Goal: Information Seeking & Learning: Learn about a topic

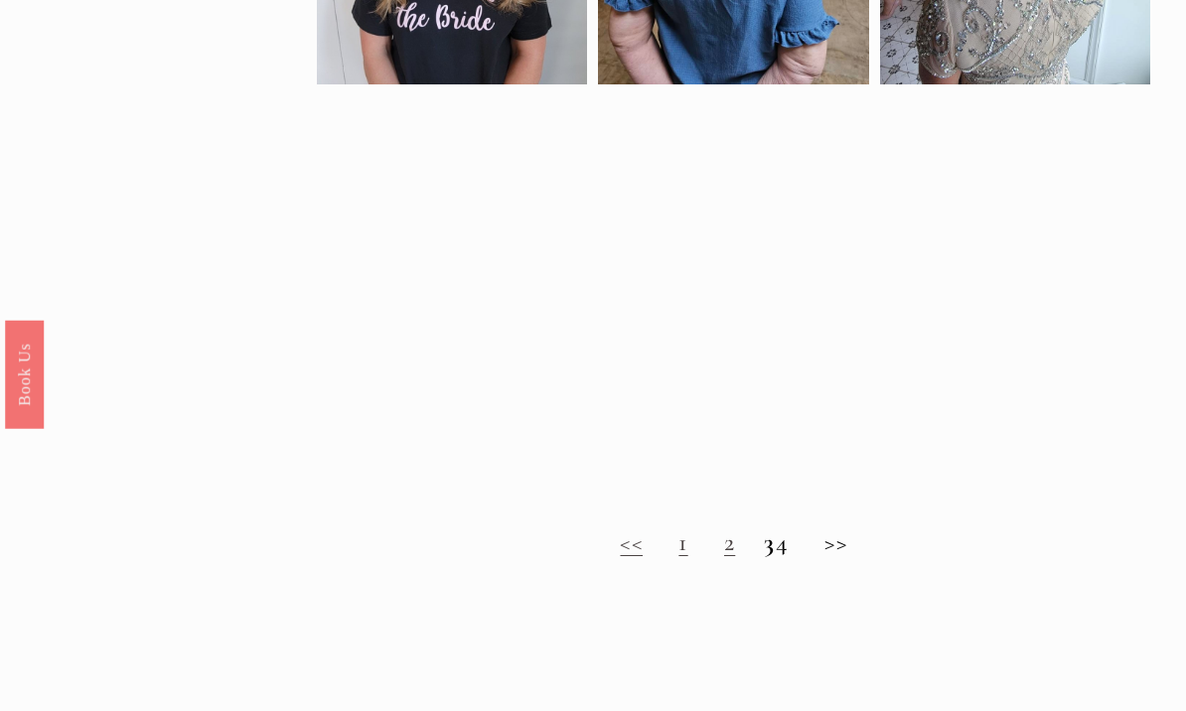
scroll to position [1160, 0]
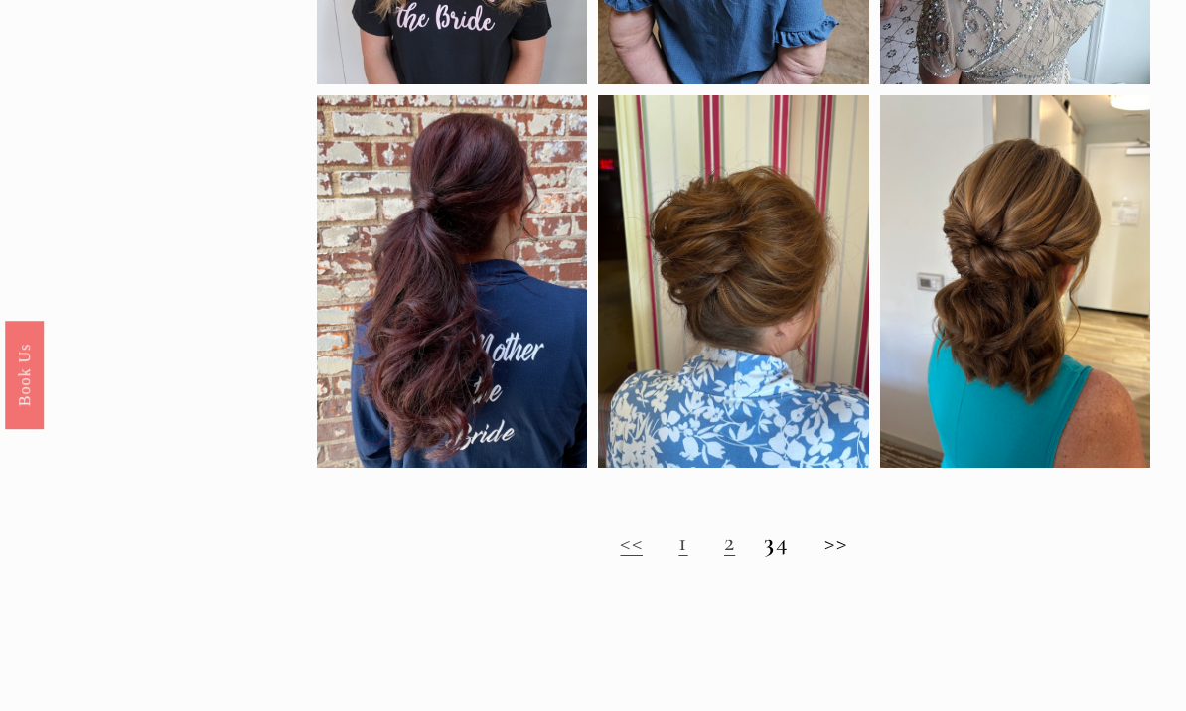
click at [724, 557] on link "2" at bounding box center [729, 542] width 11 height 30
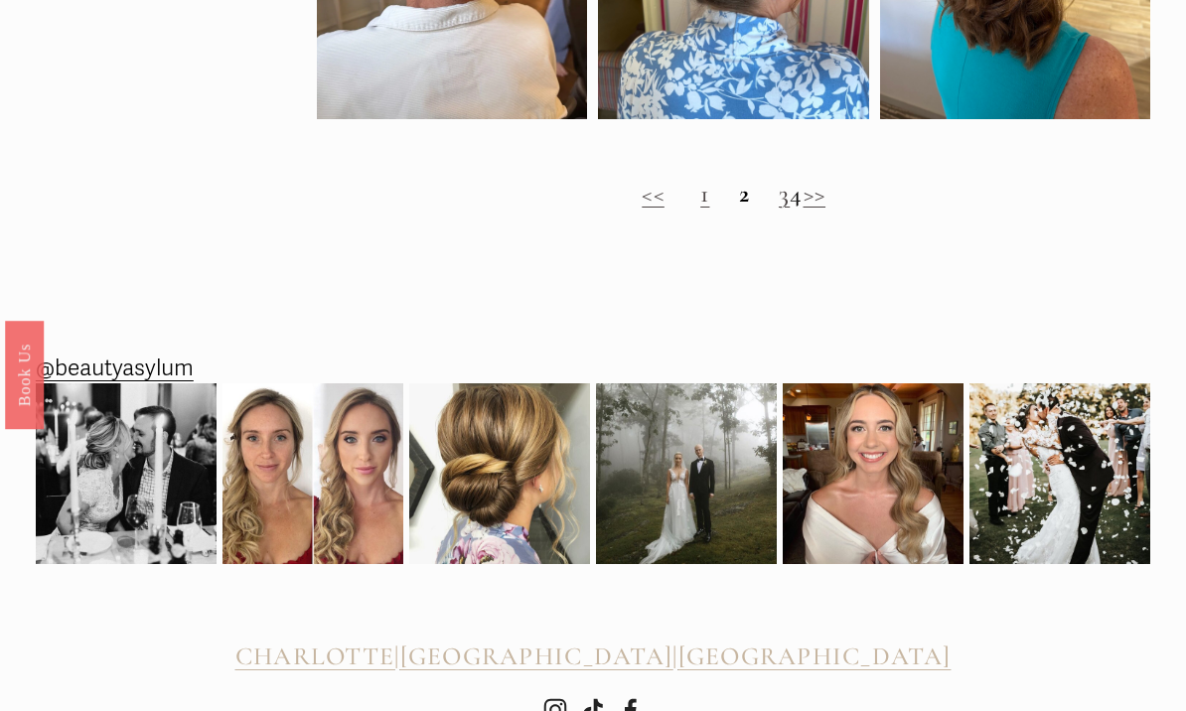
scroll to position [1541, 0]
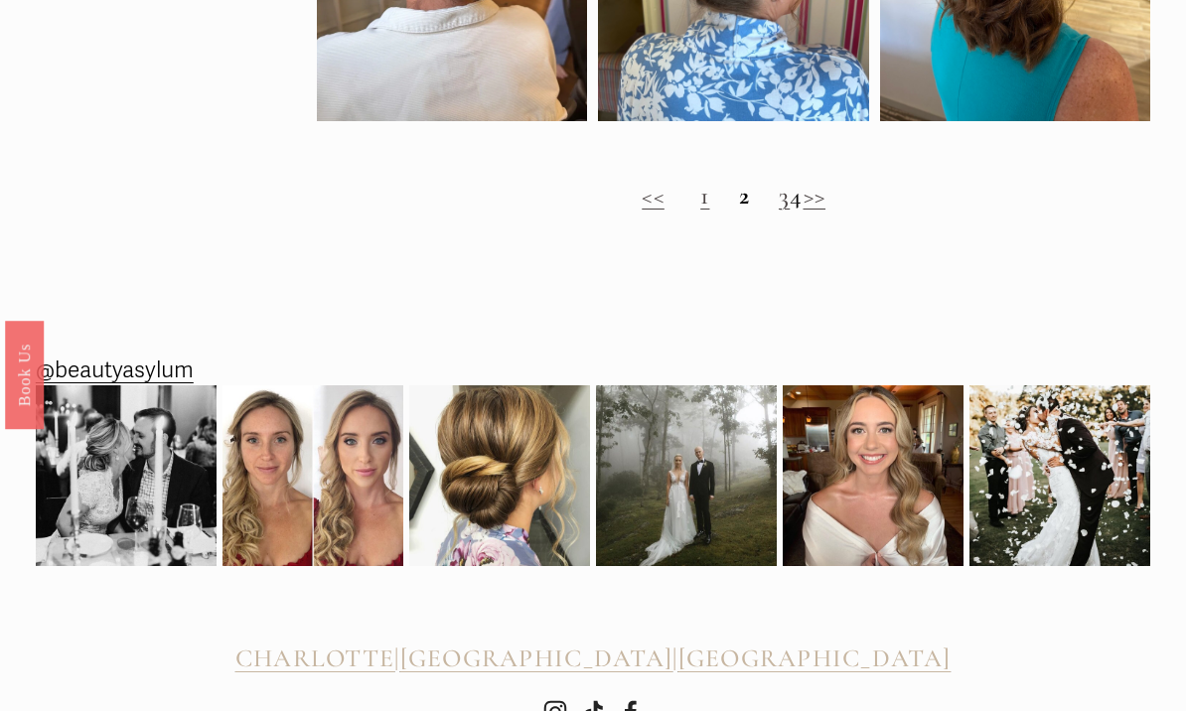
click at [769, 211] on h2 "<< 1 2 3 4 >>" at bounding box center [733, 197] width 833 height 30
click at [742, 211] on h2 "<< 1 2 3 4 >>" at bounding box center [733, 197] width 833 height 30
click at [778, 211] on link "3" at bounding box center [783, 196] width 11 height 30
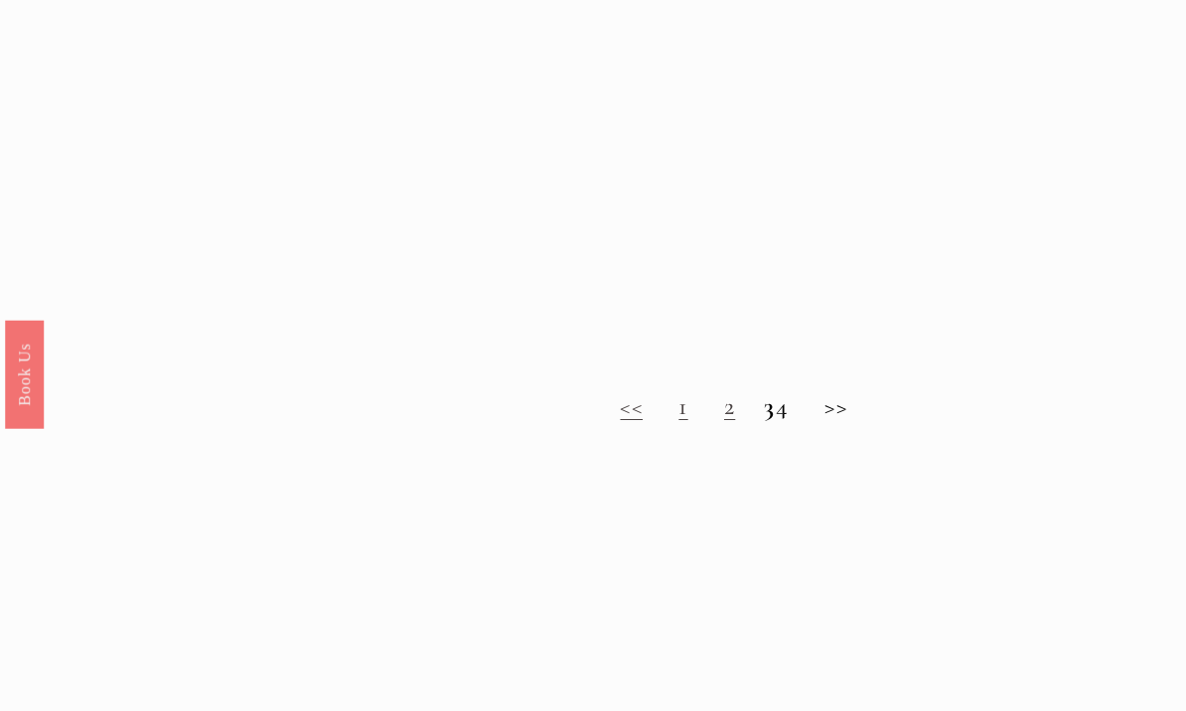
scroll to position [1296, 0]
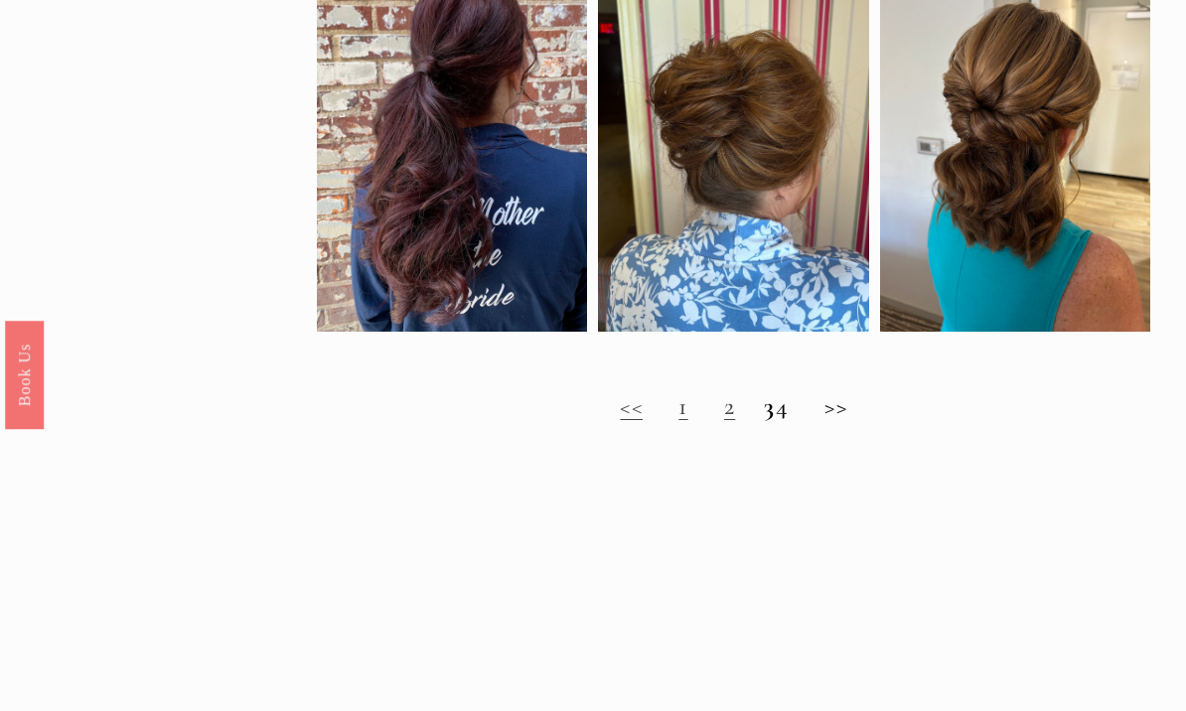
click at [803, 422] on h2 "<< 1 2 3 4 >>" at bounding box center [733, 407] width 833 height 30
click at [791, 422] on h2 "<< 1 2 3 4 >>" at bounding box center [733, 407] width 833 height 30
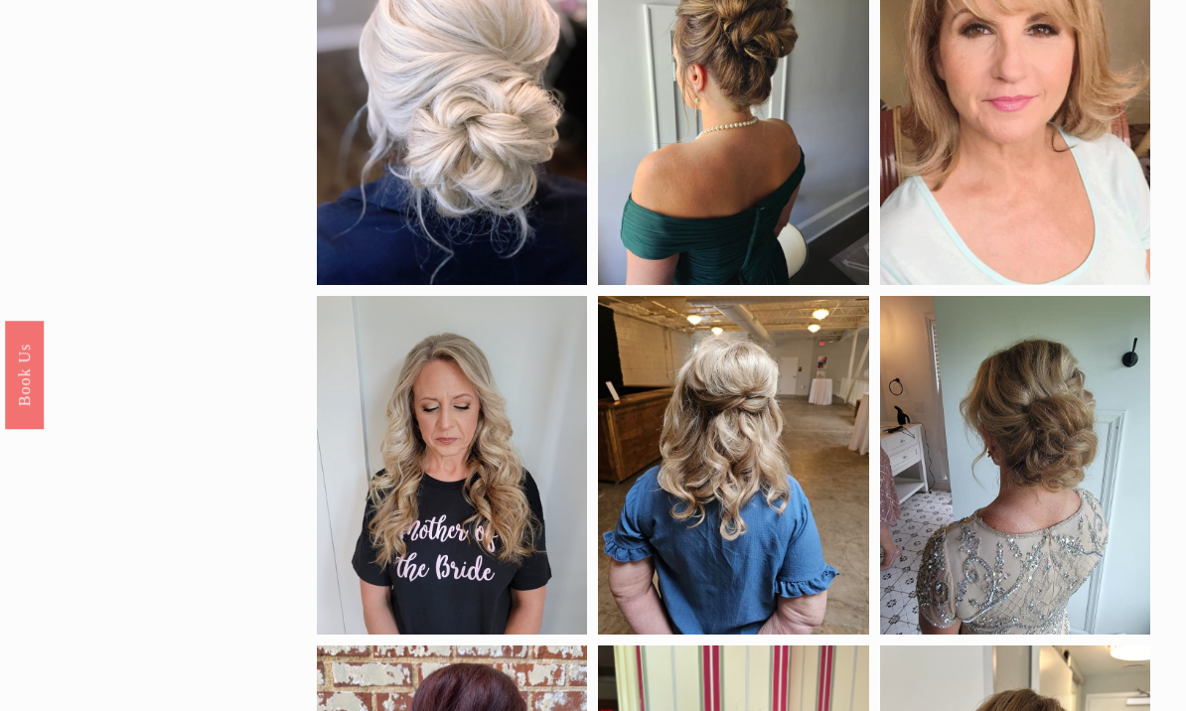
scroll to position [590, 0]
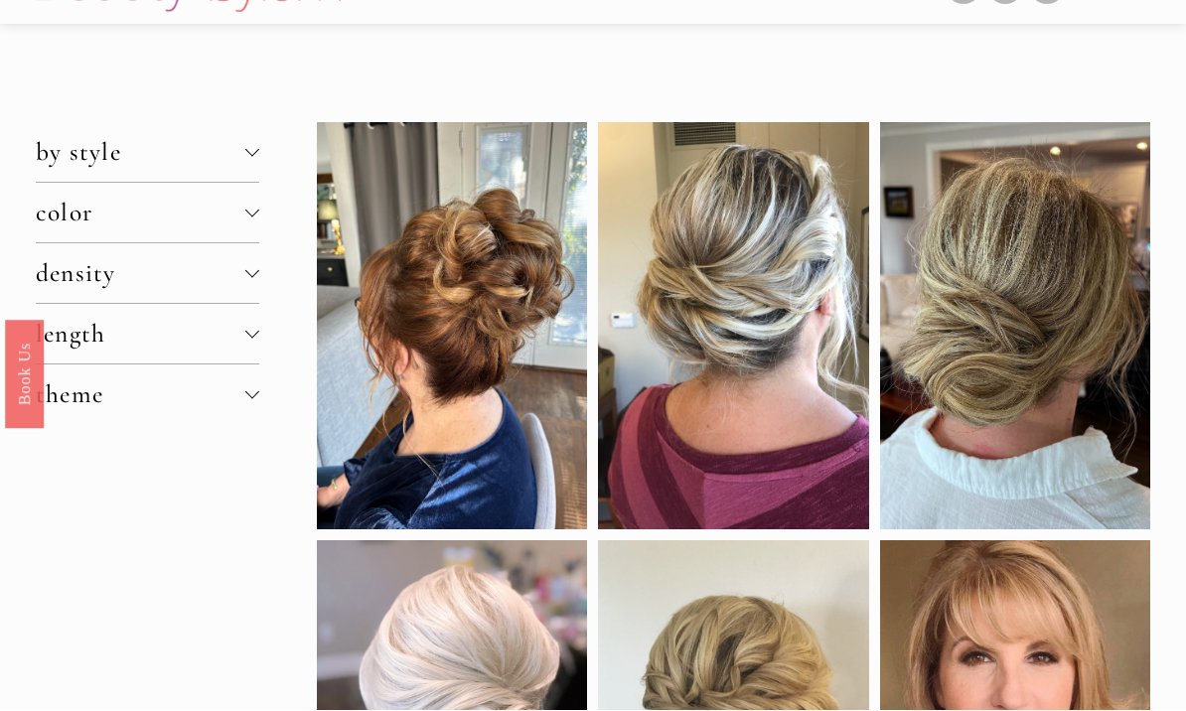
click at [105, 344] on span "length" at bounding box center [141, 335] width 210 height 30
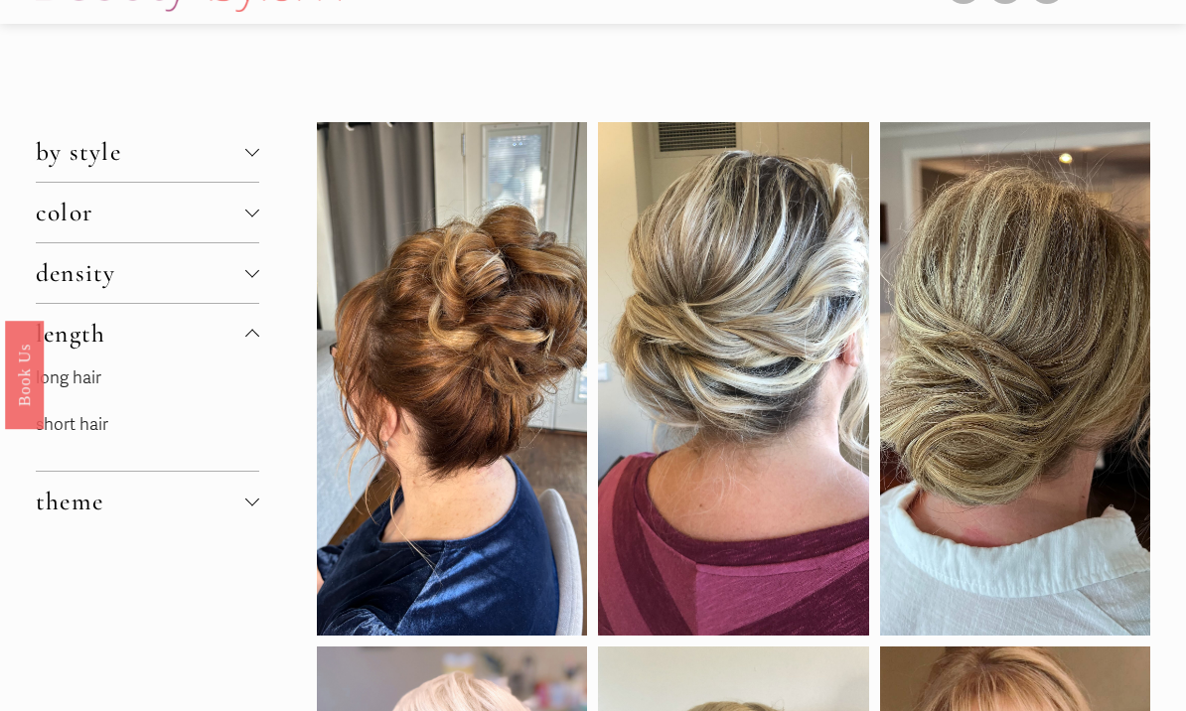
click at [71, 388] on link "long hair" at bounding box center [69, 377] width 66 height 21
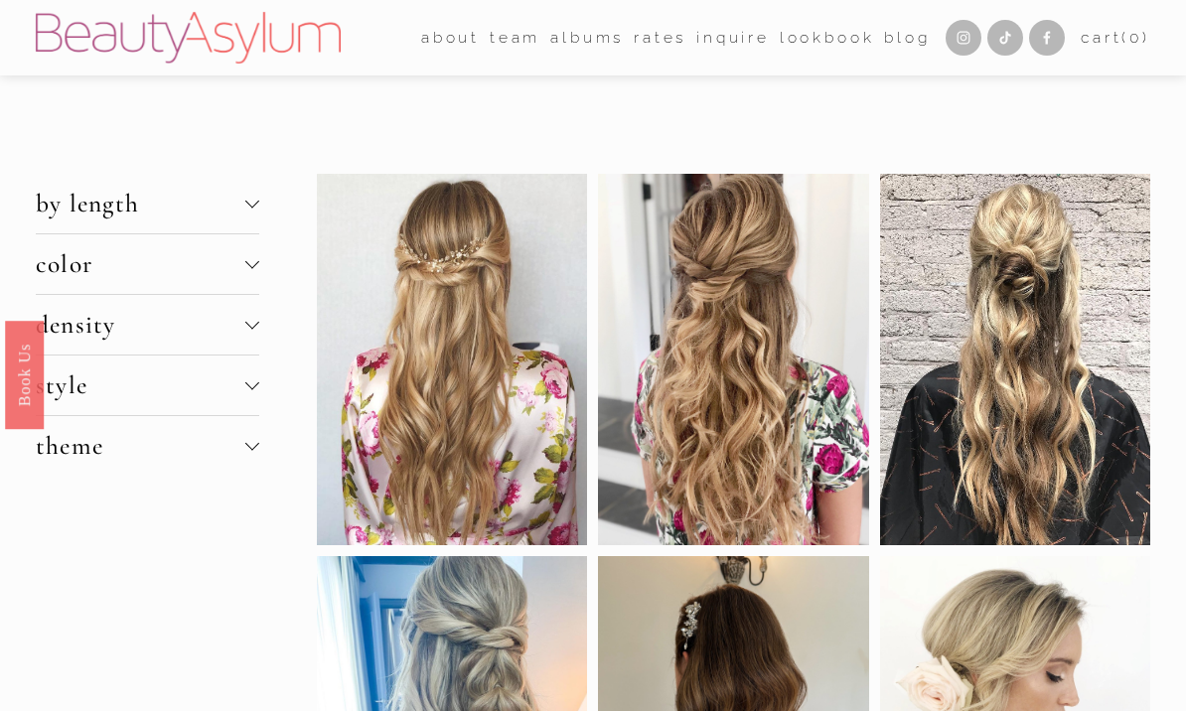
click at [66, 395] on span "style" at bounding box center [141, 385] width 210 height 30
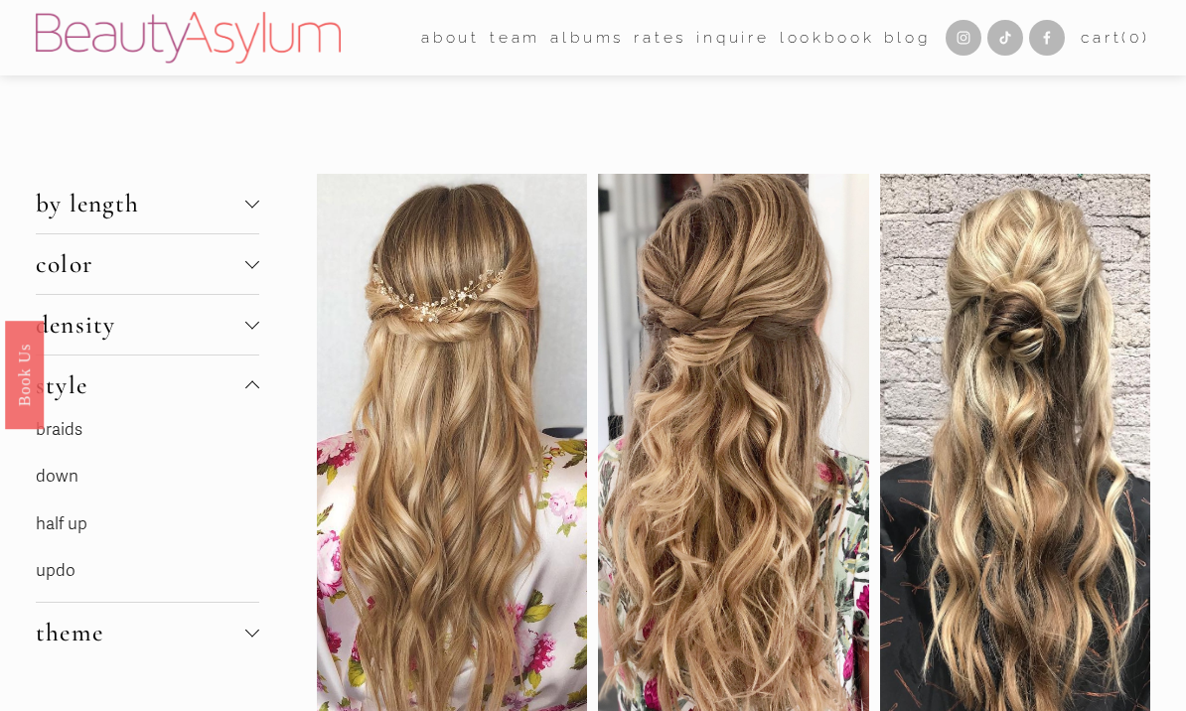
click at [65, 367] on button "style" at bounding box center [147, 385] width 223 height 60
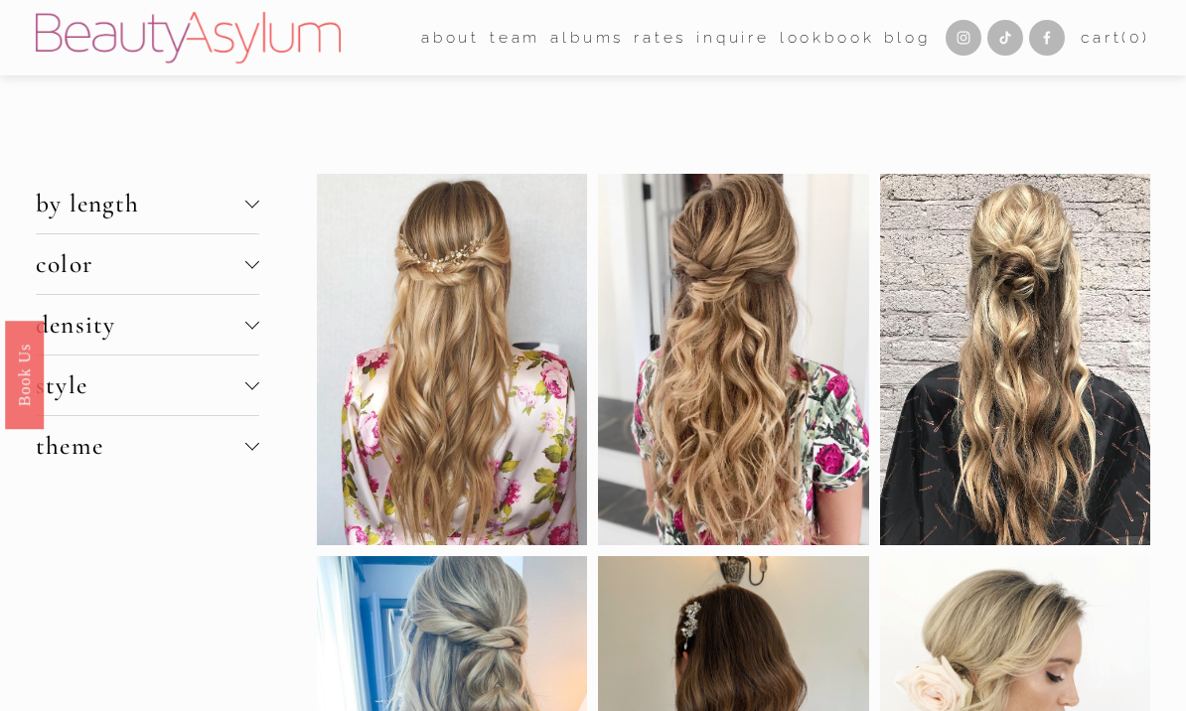
click at [64, 352] on button "density" at bounding box center [147, 325] width 223 height 60
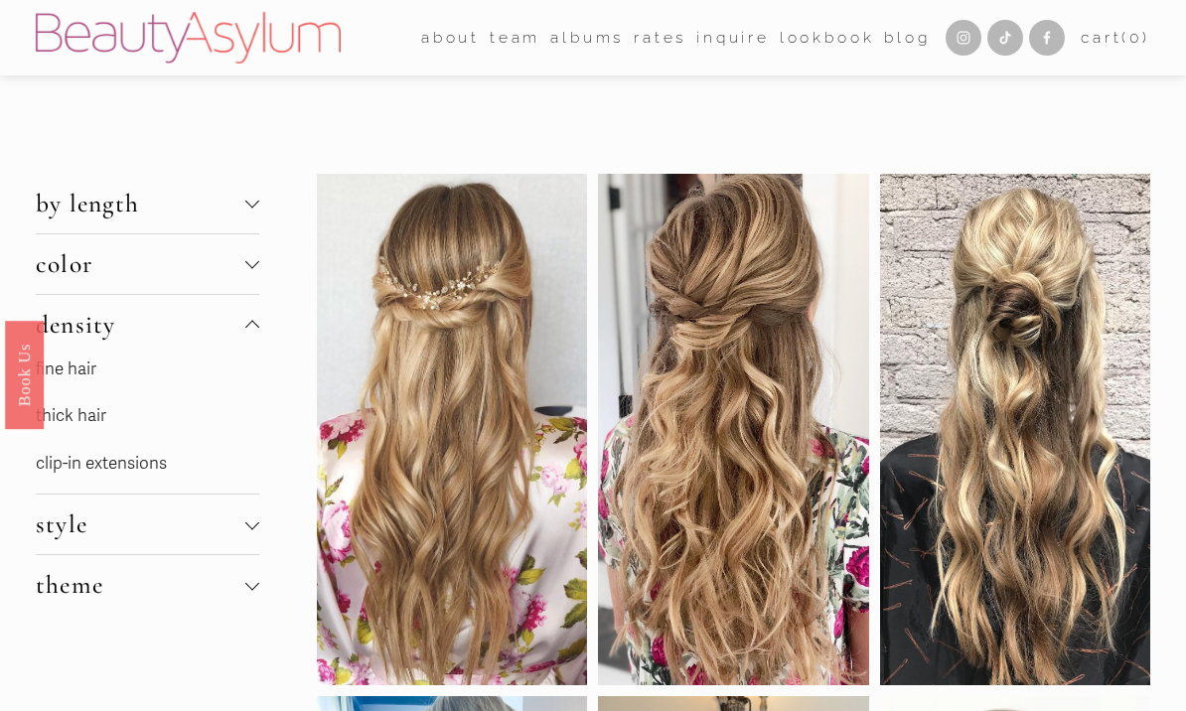
click at [65, 526] on span "style" at bounding box center [141, 524] width 210 height 30
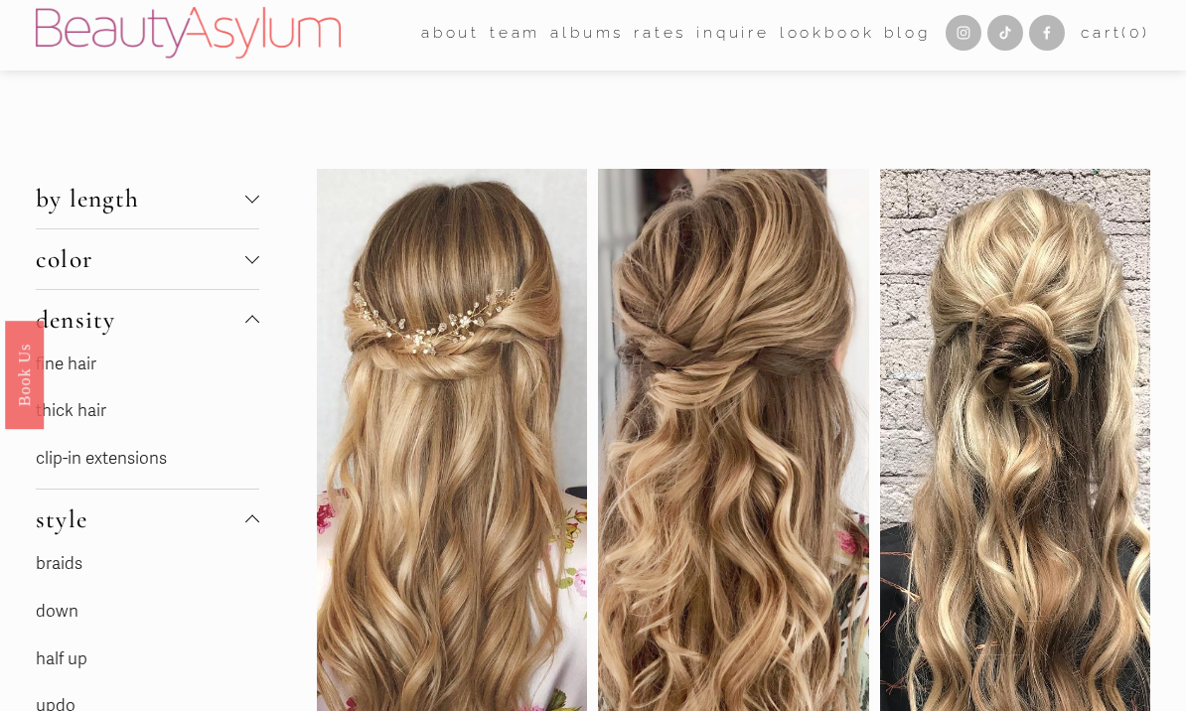
scroll to position [8, 0]
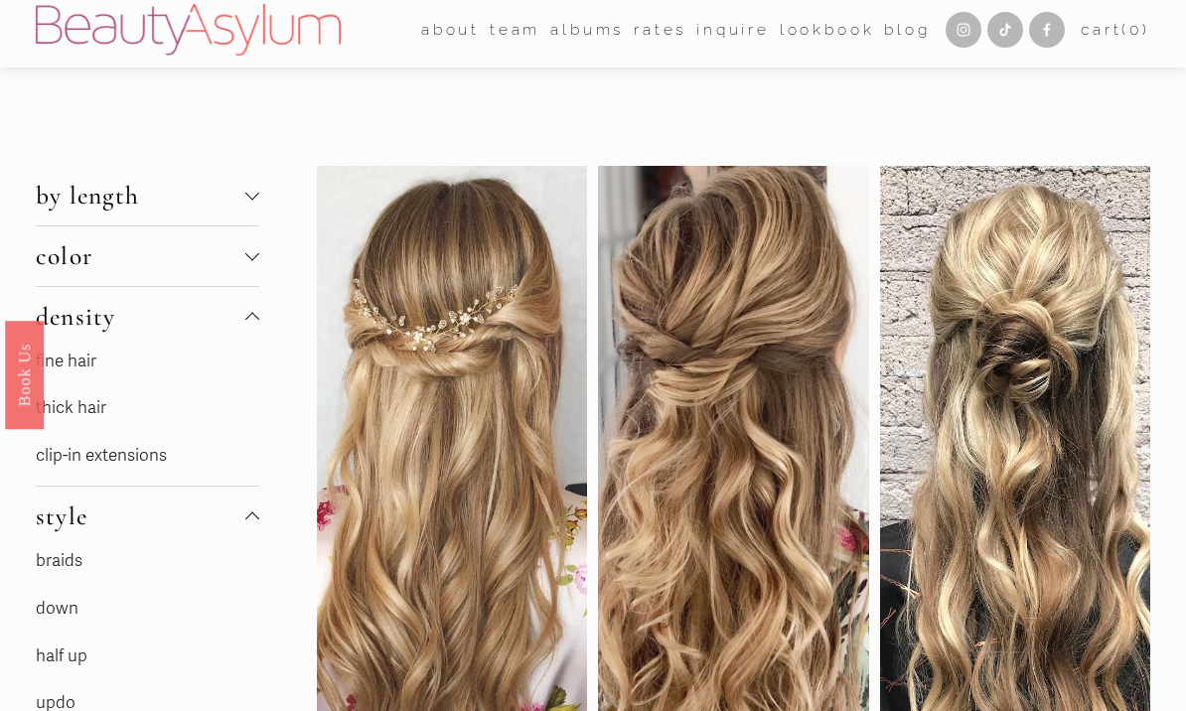
click at [45, 652] on link "half up" at bounding box center [62, 655] width 52 height 21
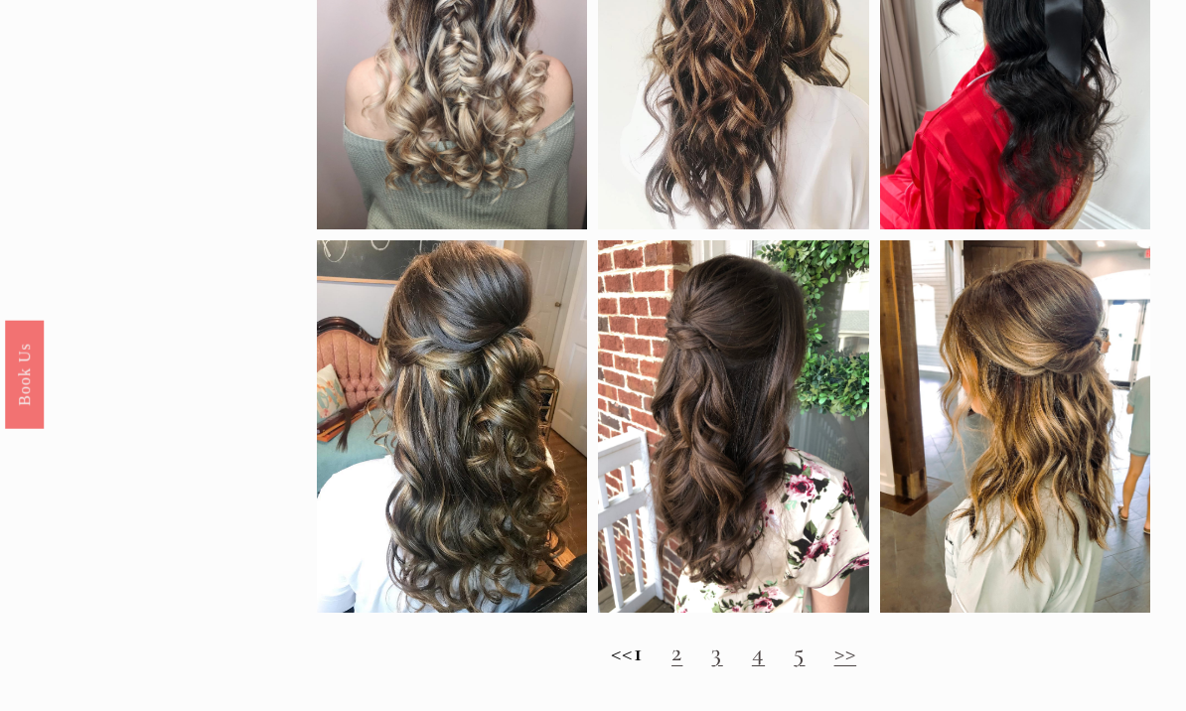
scroll to position [1331, 0]
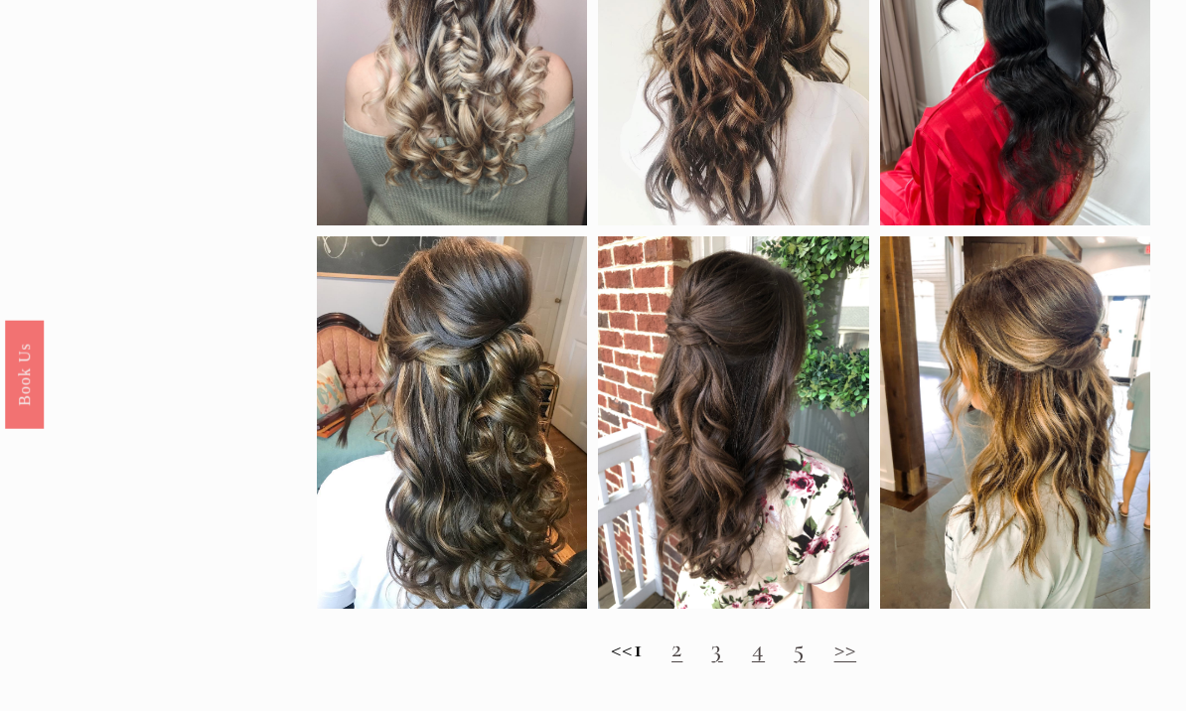
click at [752, 665] on h2 "<< 1 2 3 4 5 >>" at bounding box center [733, 650] width 833 height 30
click at [682, 664] on link "2" at bounding box center [676, 649] width 11 height 30
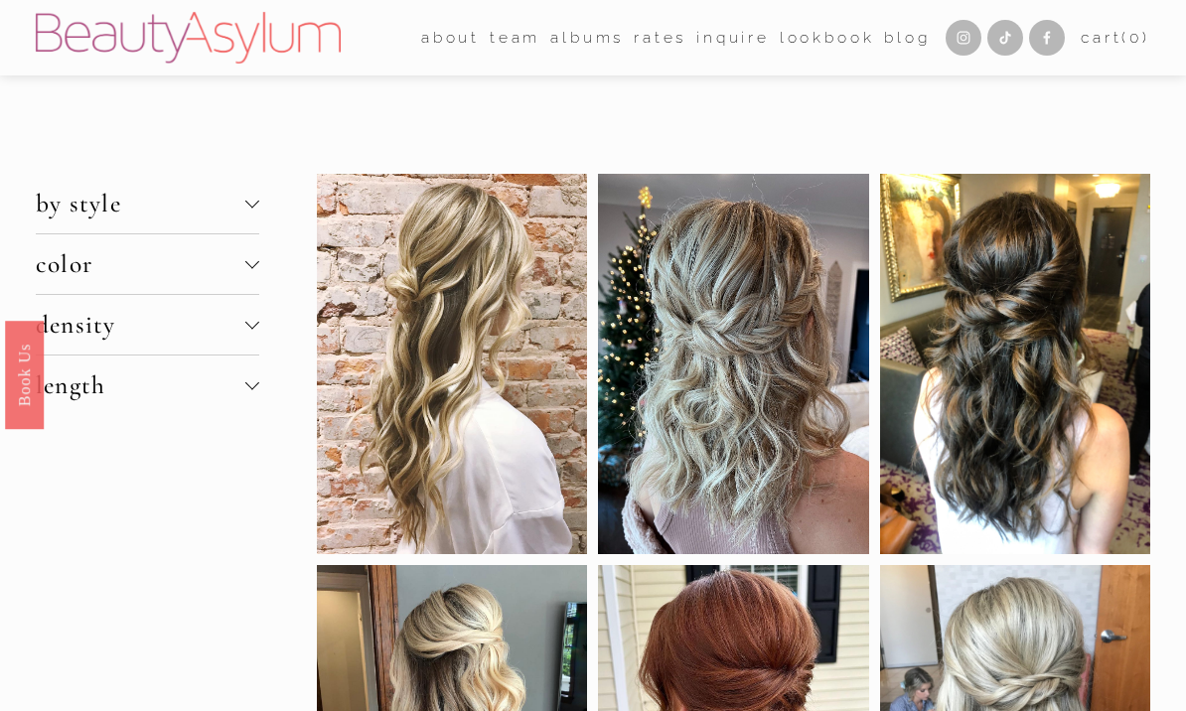
click at [85, 391] on span "length" at bounding box center [141, 385] width 210 height 30
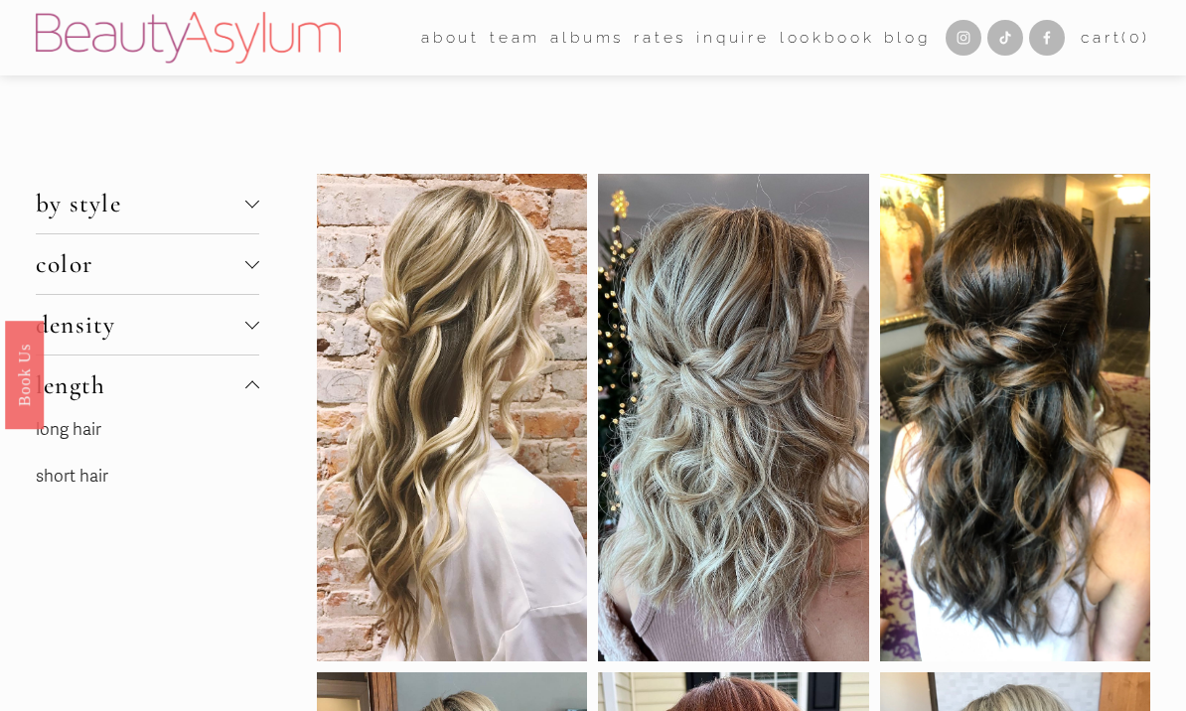
click at [70, 475] on link "short hair" at bounding box center [72, 476] width 72 height 21
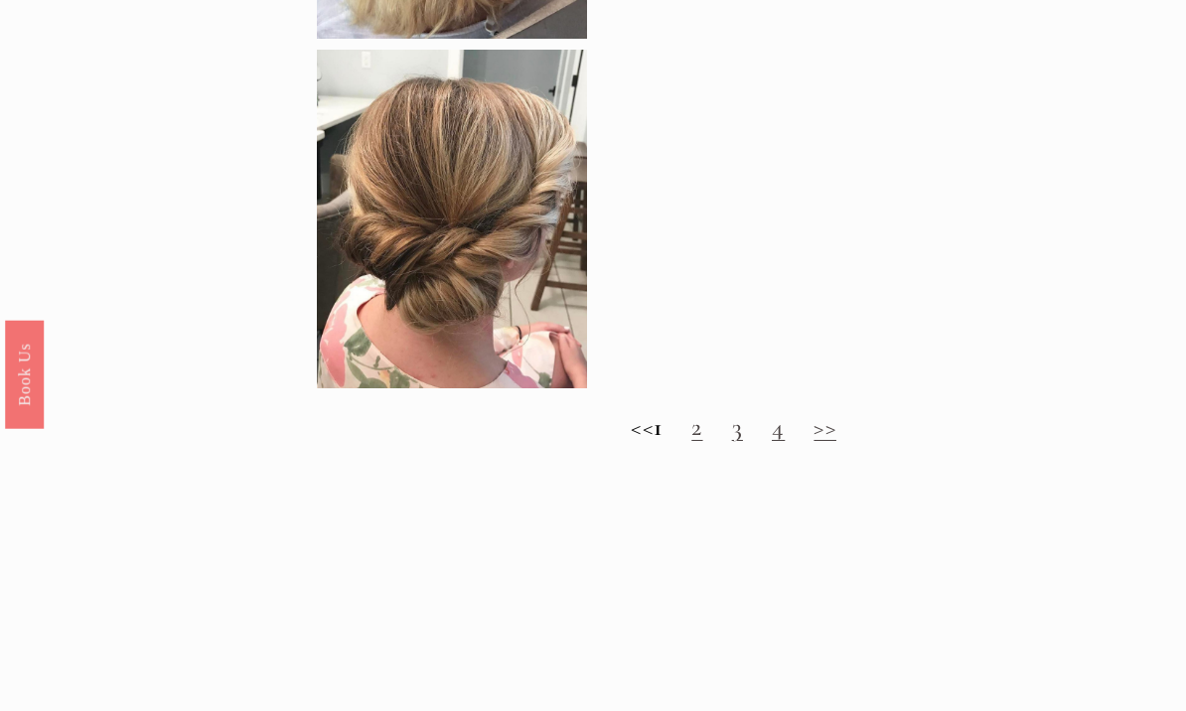
scroll to position [1693, 0]
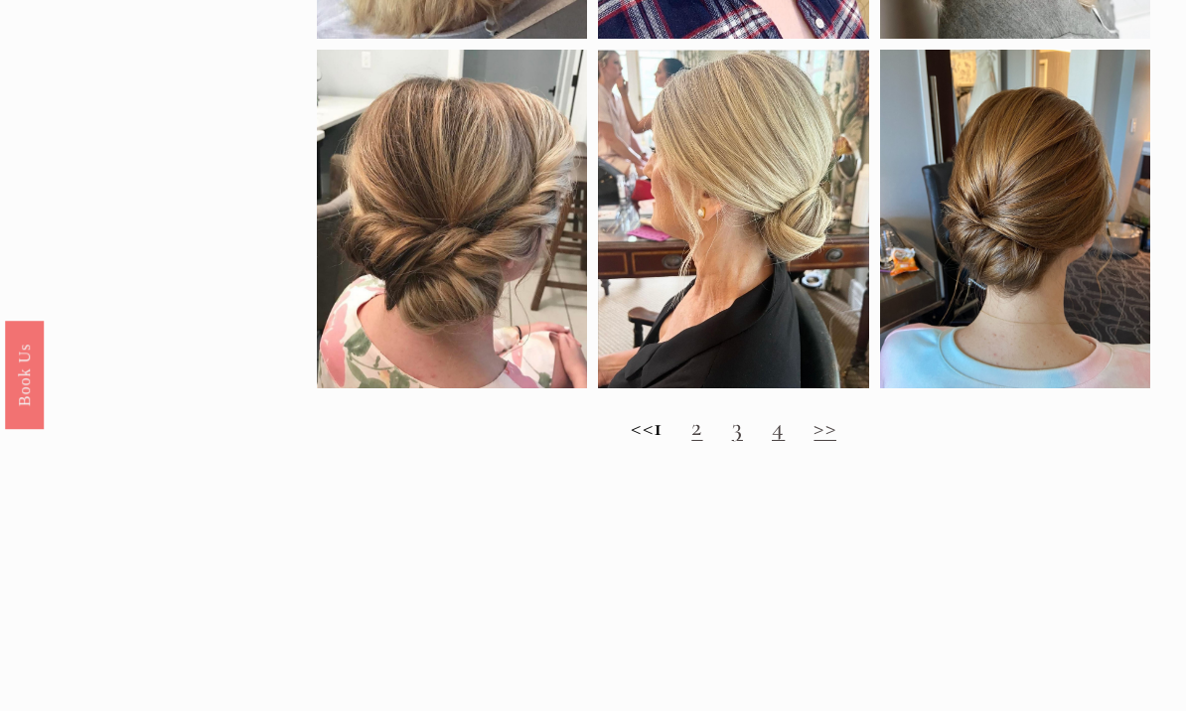
click at [702, 442] on link "2" at bounding box center [696, 427] width 11 height 30
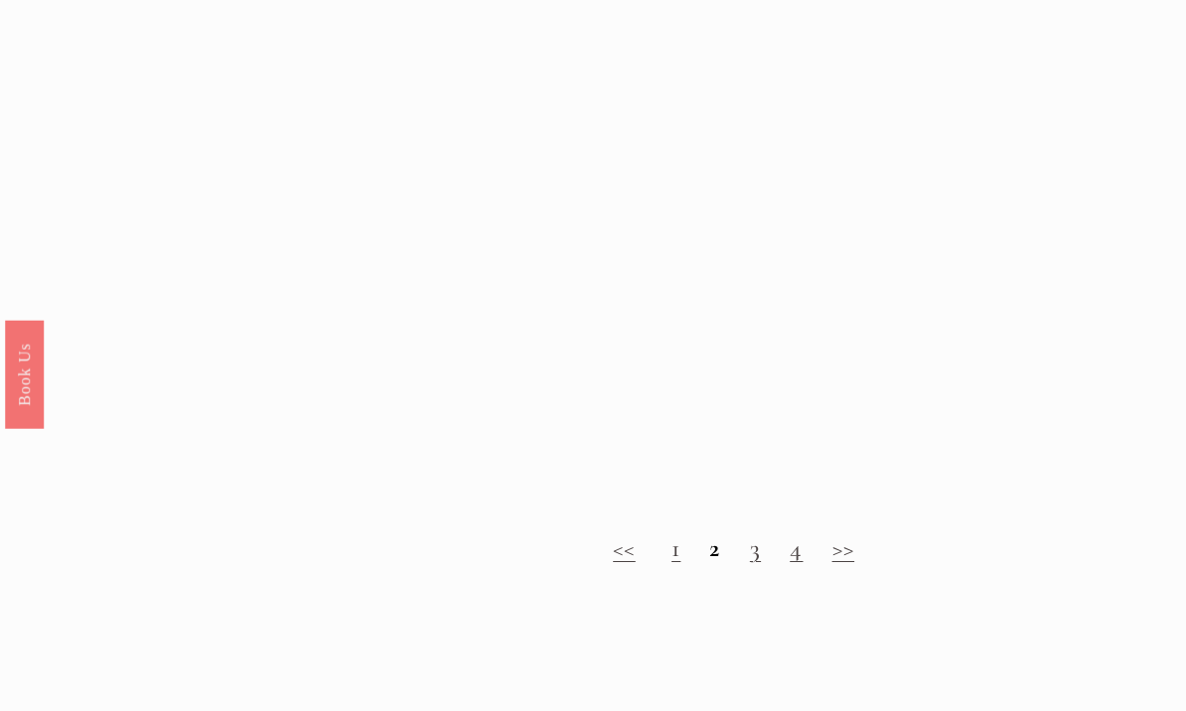
scroll to position [1504, 0]
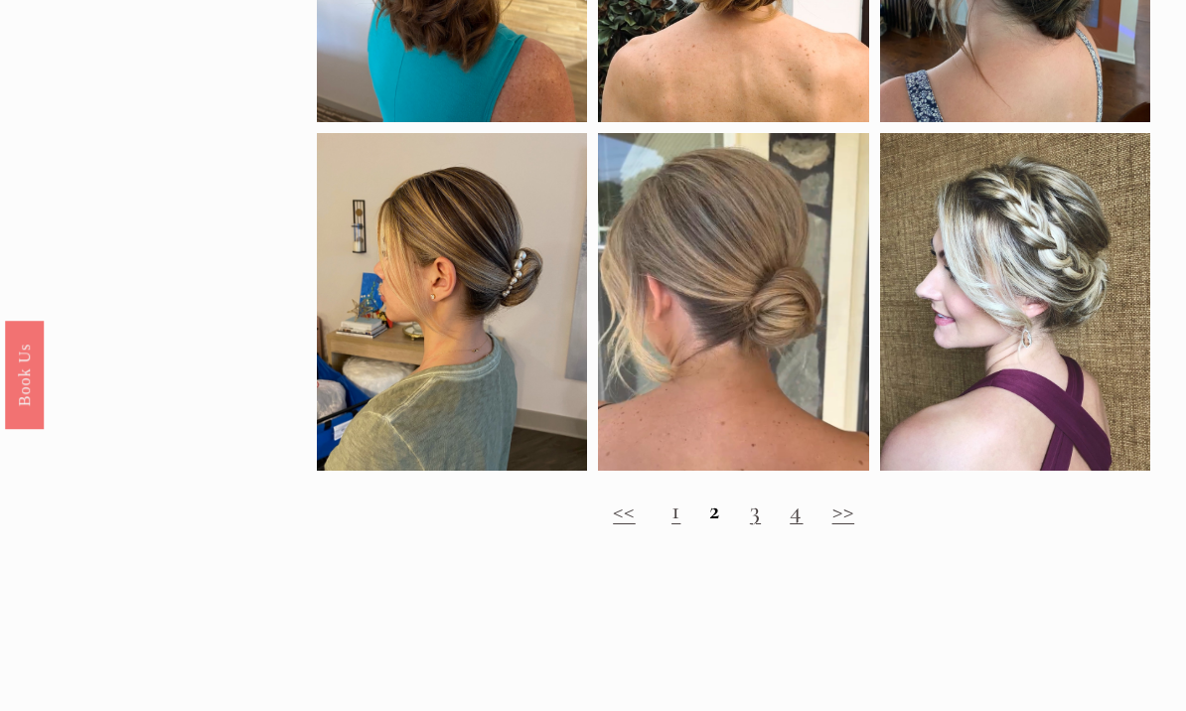
click at [754, 525] on link "3" at bounding box center [755, 510] width 11 height 30
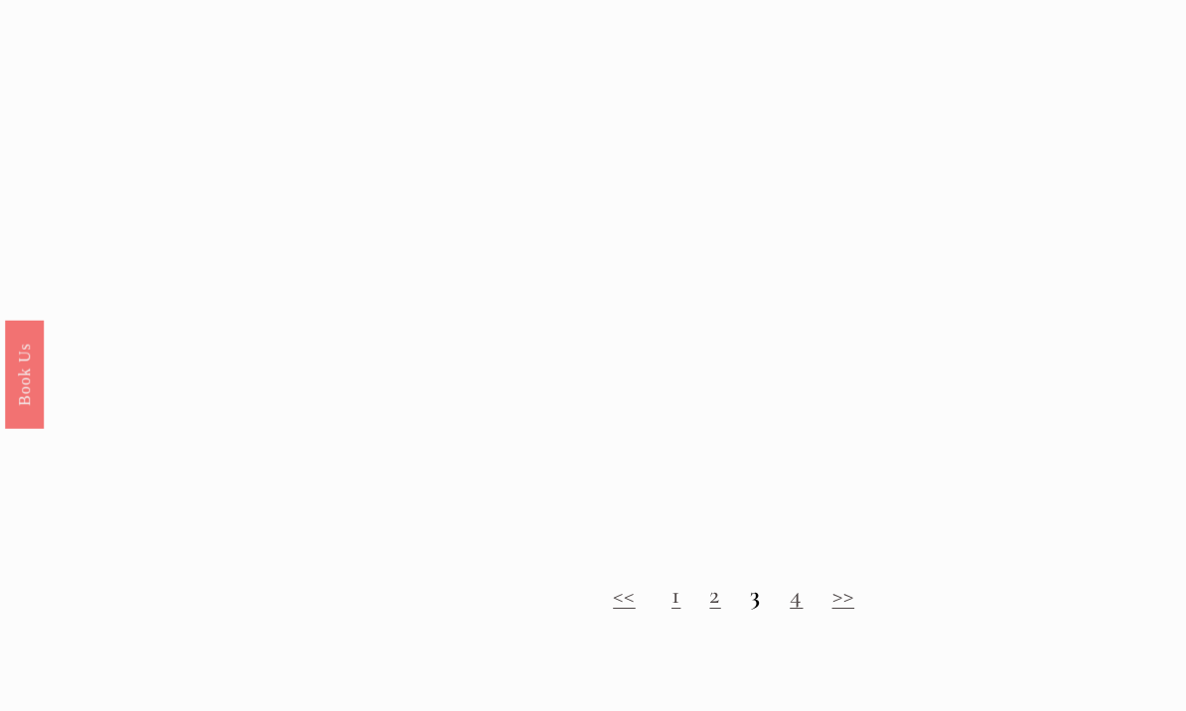
scroll to position [1428, 0]
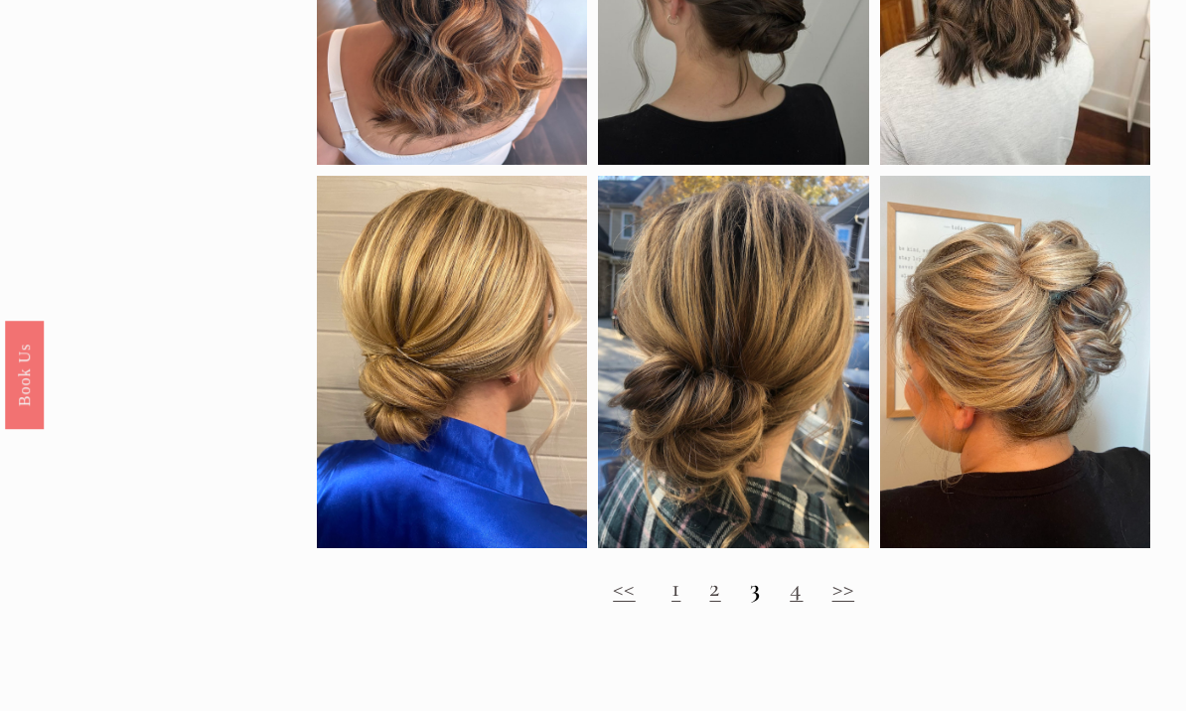
click at [799, 603] on link "4" at bounding box center [795, 588] width 13 height 30
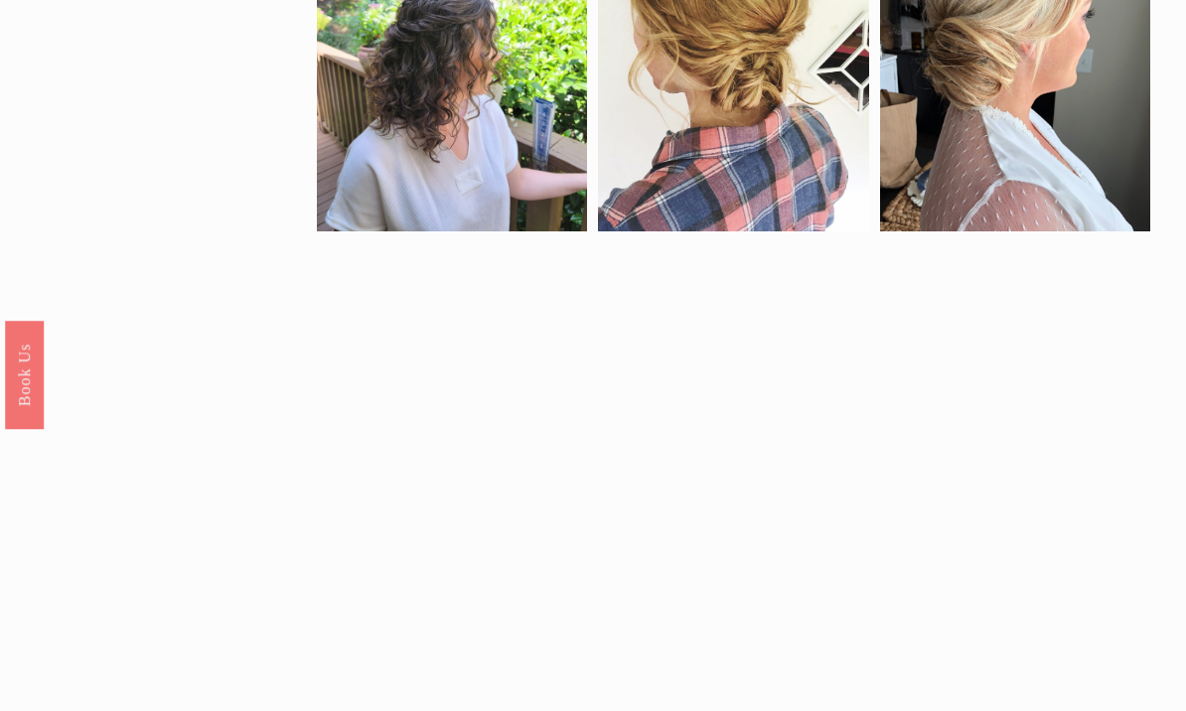
scroll to position [967, 0]
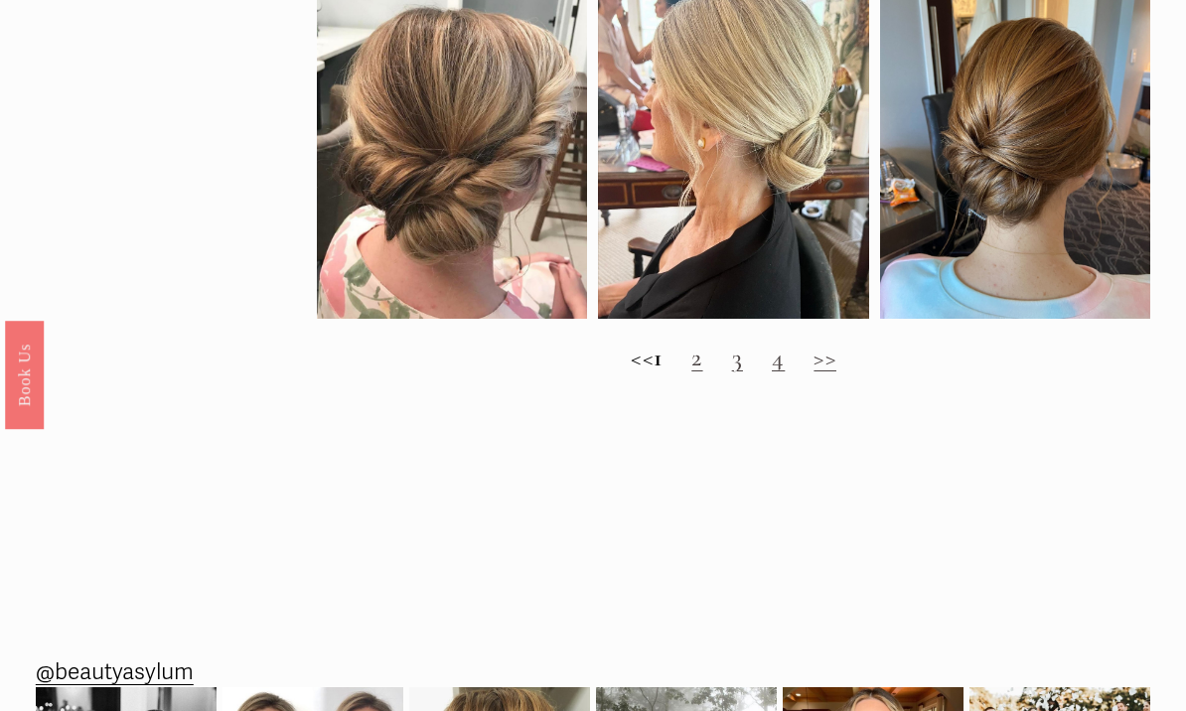
scroll to position [1761, 0]
